Goal: Check status

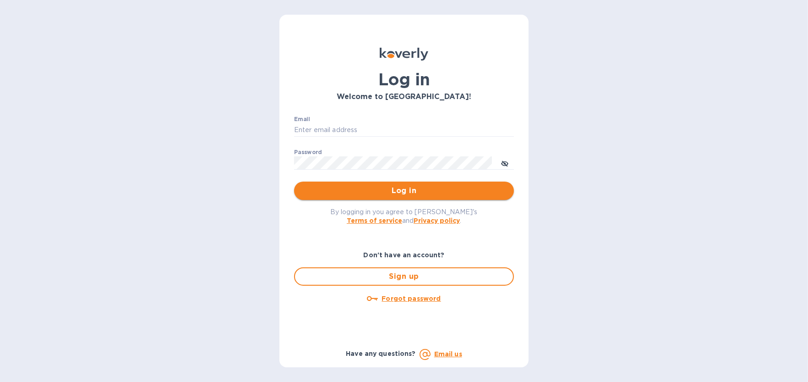
type input "[EMAIL_ADDRESS][DOMAIN_NAME]"
click at [397, 188] on span "Log in" at bounding box center [403, 190] width 205 height 11
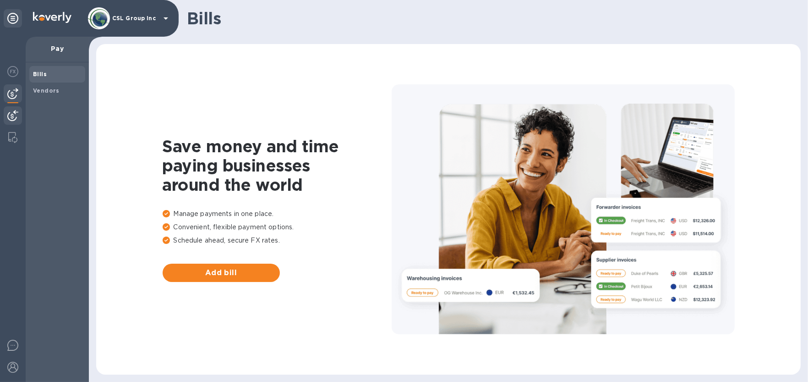
click at [11, 113] on img at bounding box center [12, 115] width 11 height 11
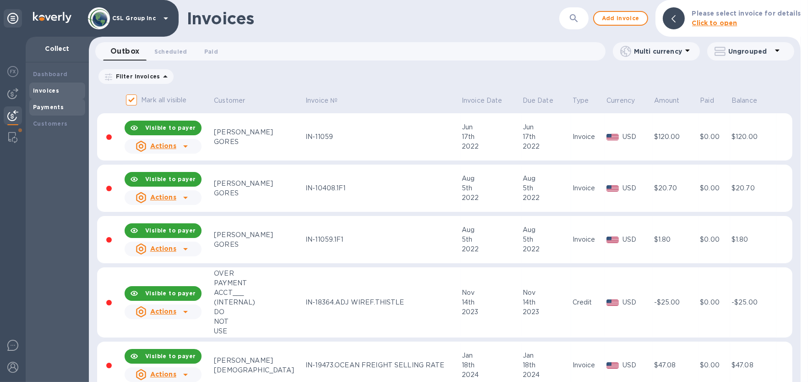
click at [47, 99] on div "Payments" at bounding box center [57, 107] width 56 height 16
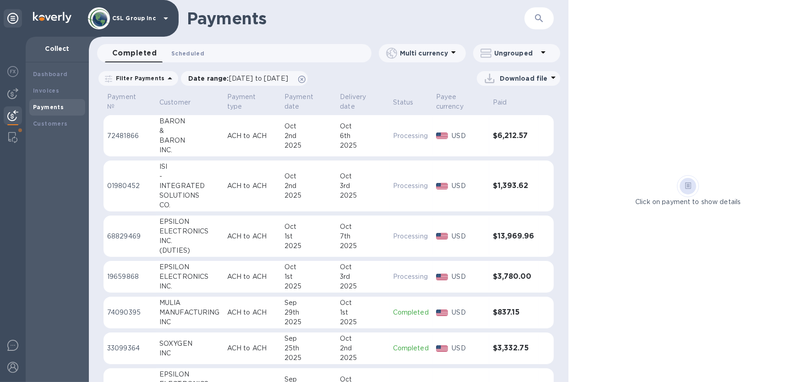
click at [192, 55] on span "Scheduled 0" at bounding box center [187, 54] width 33 height 10
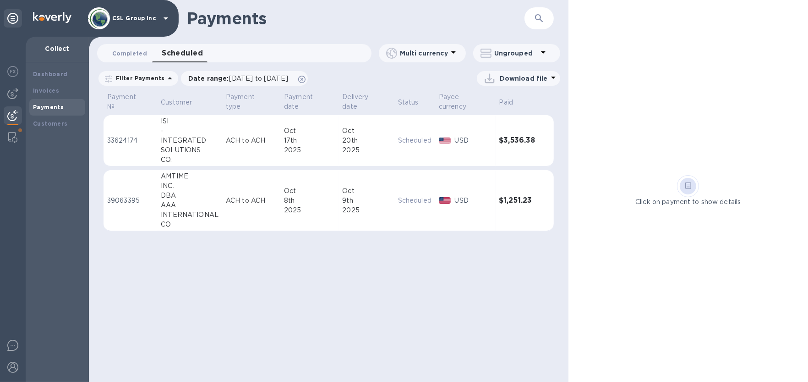
click at [131, 55] on span "Completed 0" at bounding box center [129, 54] width 35 height 10
